Goal: Find contact information: Find contact information

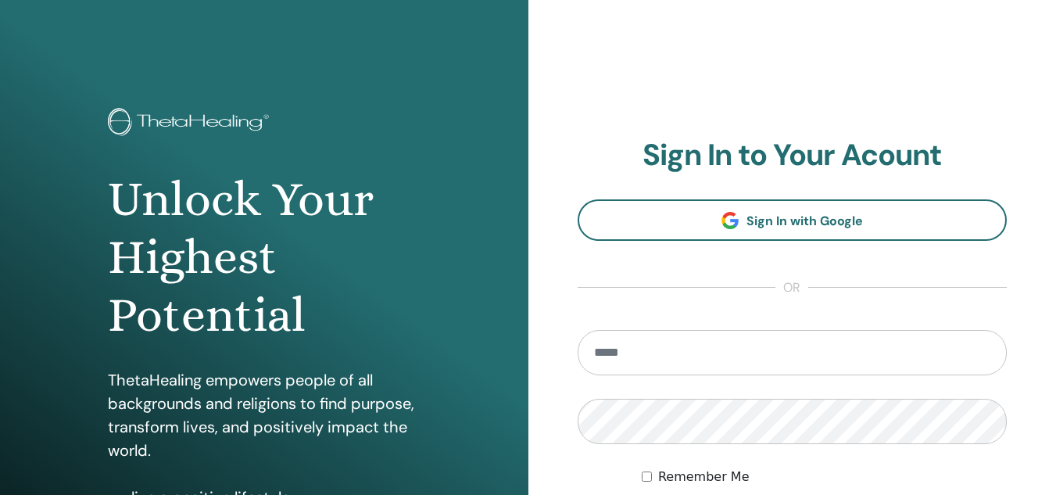
click at [764, 231] on link "Sign In with Google" at bounding box center [792, 219] width 430 height 41
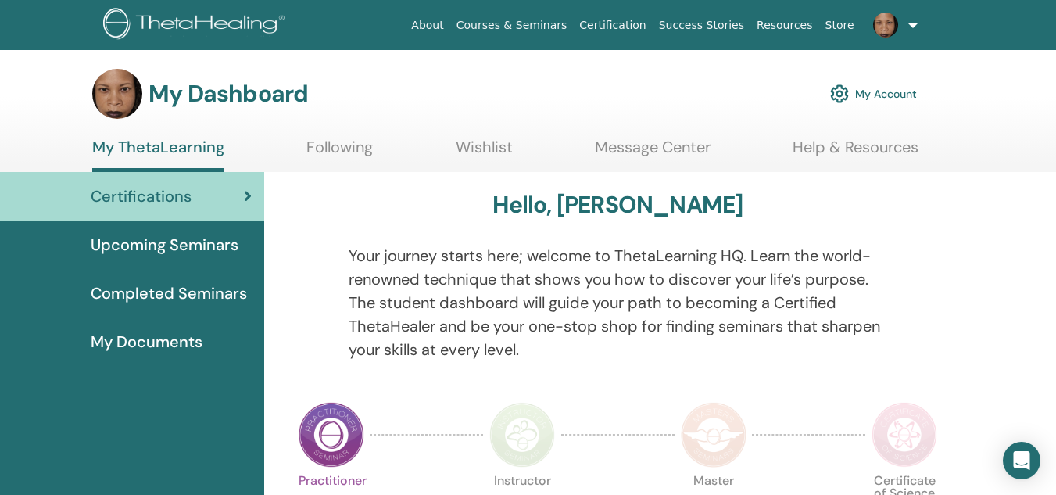
click at [163, 298] on span "Completed Seminars" at bounding box center [169, 292] width 156 height 23
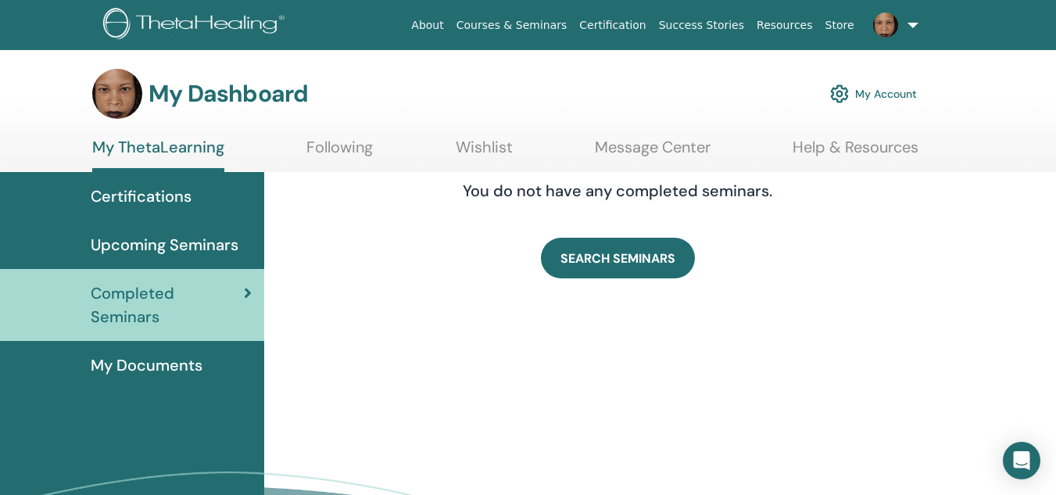
click at [842, 145] on link "Help & Resources" at bounding box center [855, 153] width 126 height 30
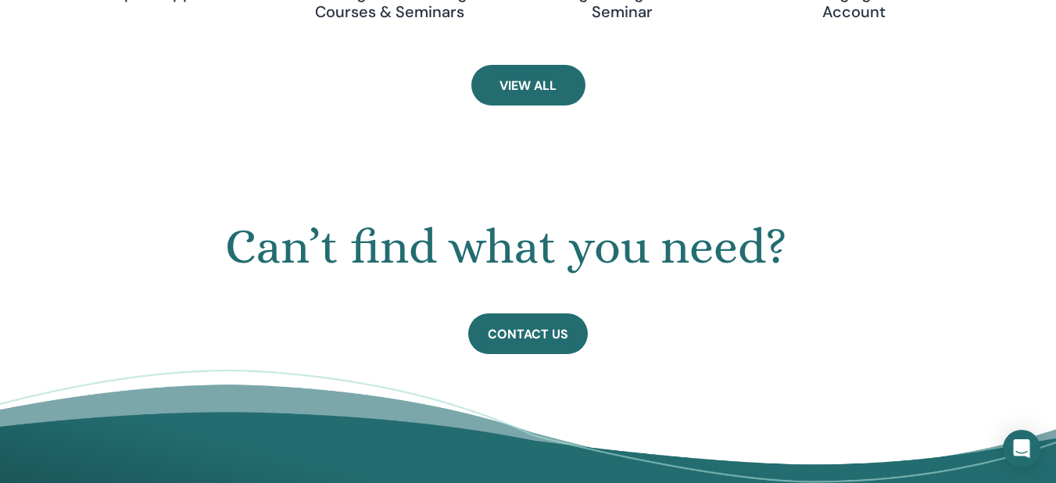
scroll to position [760, 0]
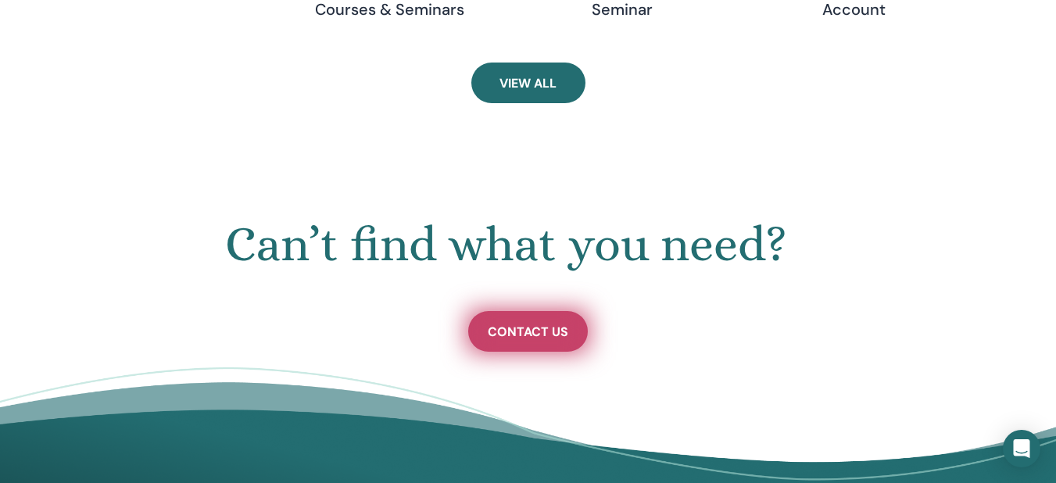
click at [551, 324] on span "Contact Us" at bounding box center [528, 332] width 80 height 16
